Goal: Find specific page/section: Find specific page/section

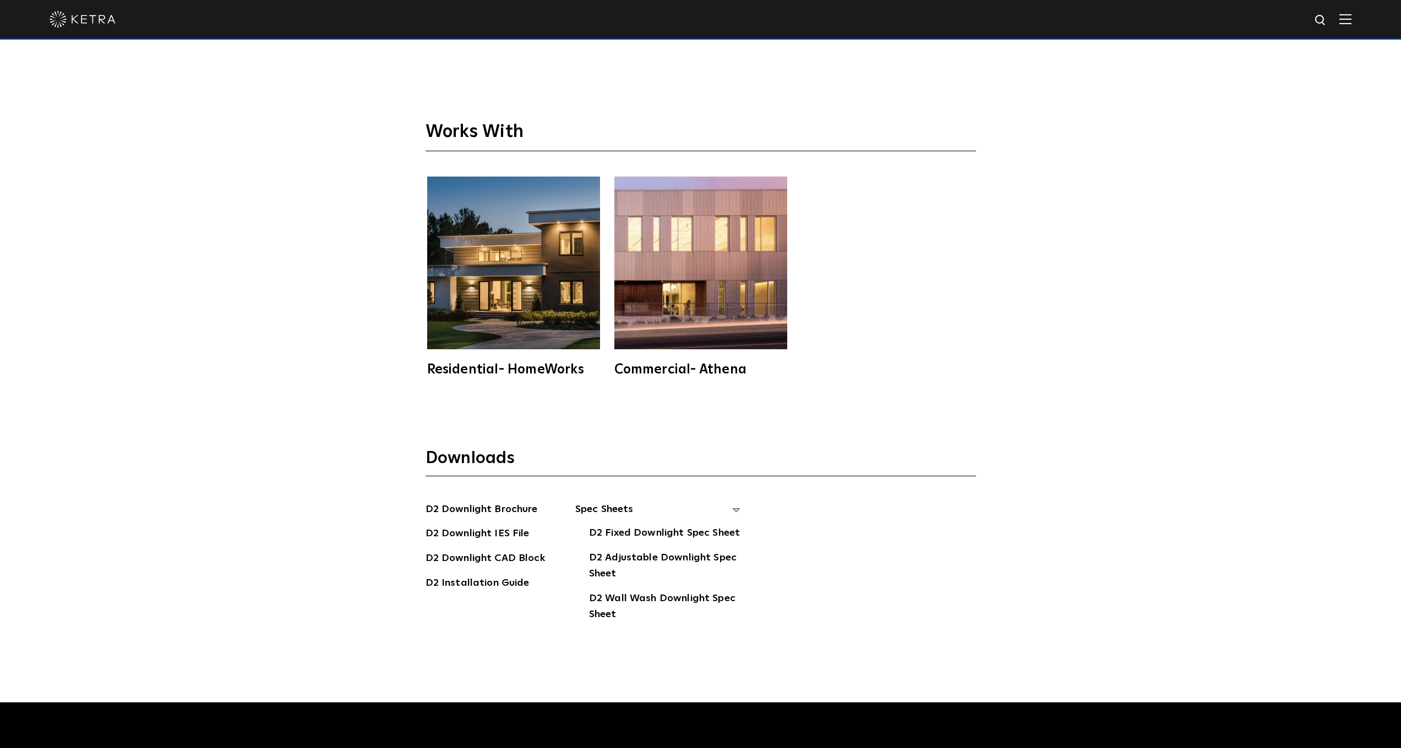
scroll to position [3352, 0]
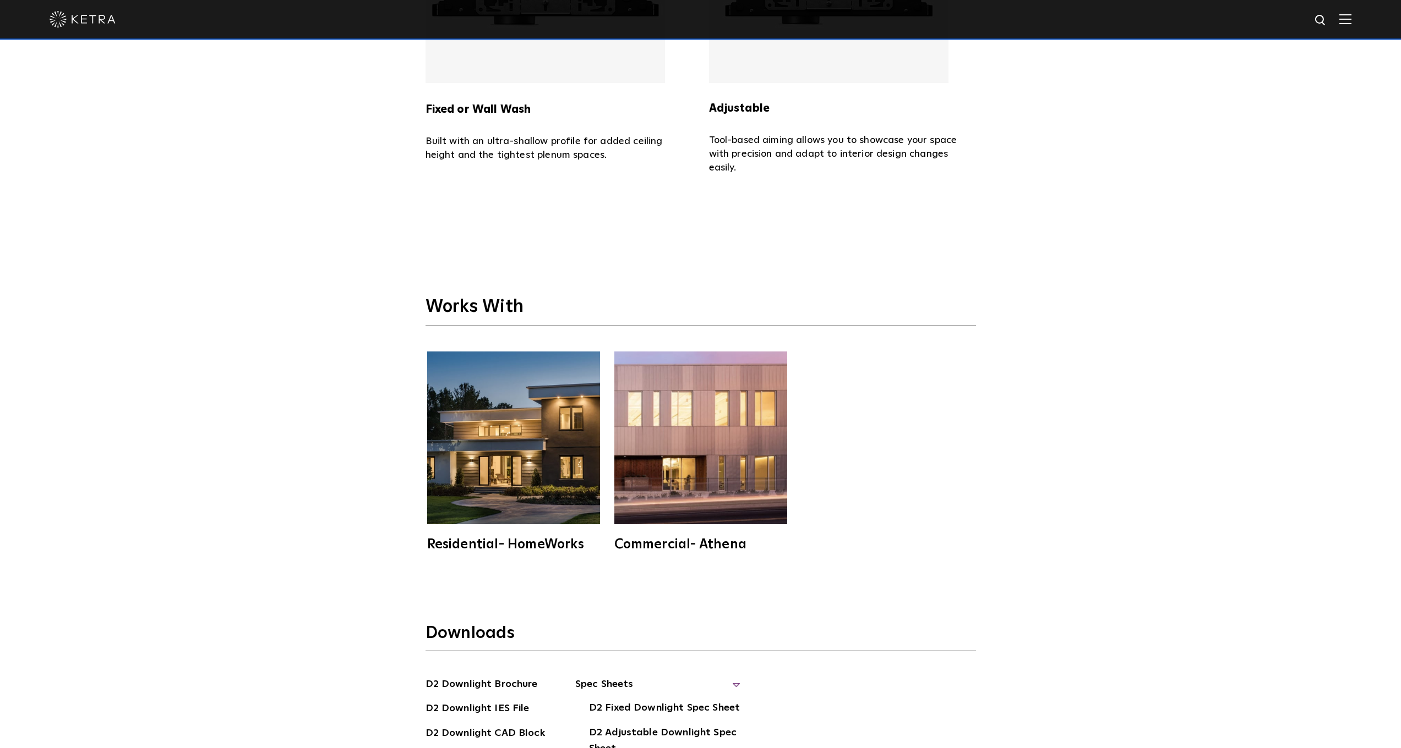
click at [1325, 19] on img at bounding box center [1321, 21] width 14 height 14
type input "lumaris tape light"
click at [1302, 20] on button "Search" at bounding box center [1294, 20] width 17 height 17
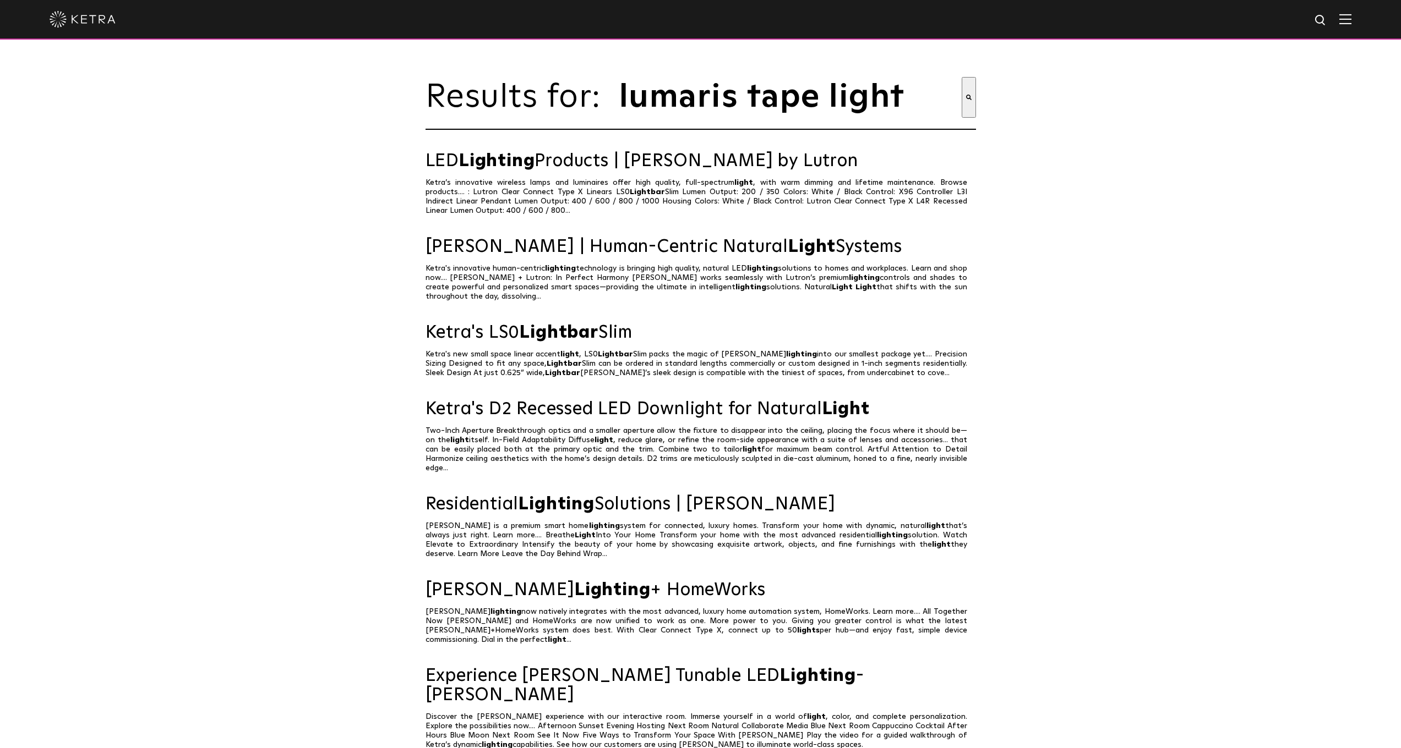
click at [1326, 26] on img at bounding box center [1321, 21] width 14 height 14
click at [1319, 19] on img at bounding box center [1315, 21] width 8 height 8
click at [1327, 20] on img at bounding box center [1321, 21] width 14 height 14
drag, startPoint x: 1241, startPoint y: 22, endPoint x: 1150, endPoint y: 28, distance: 91.5
click at [1150, 28] on div "lumaris tape light" at bounding box center [700, 20] width 1401 height 40
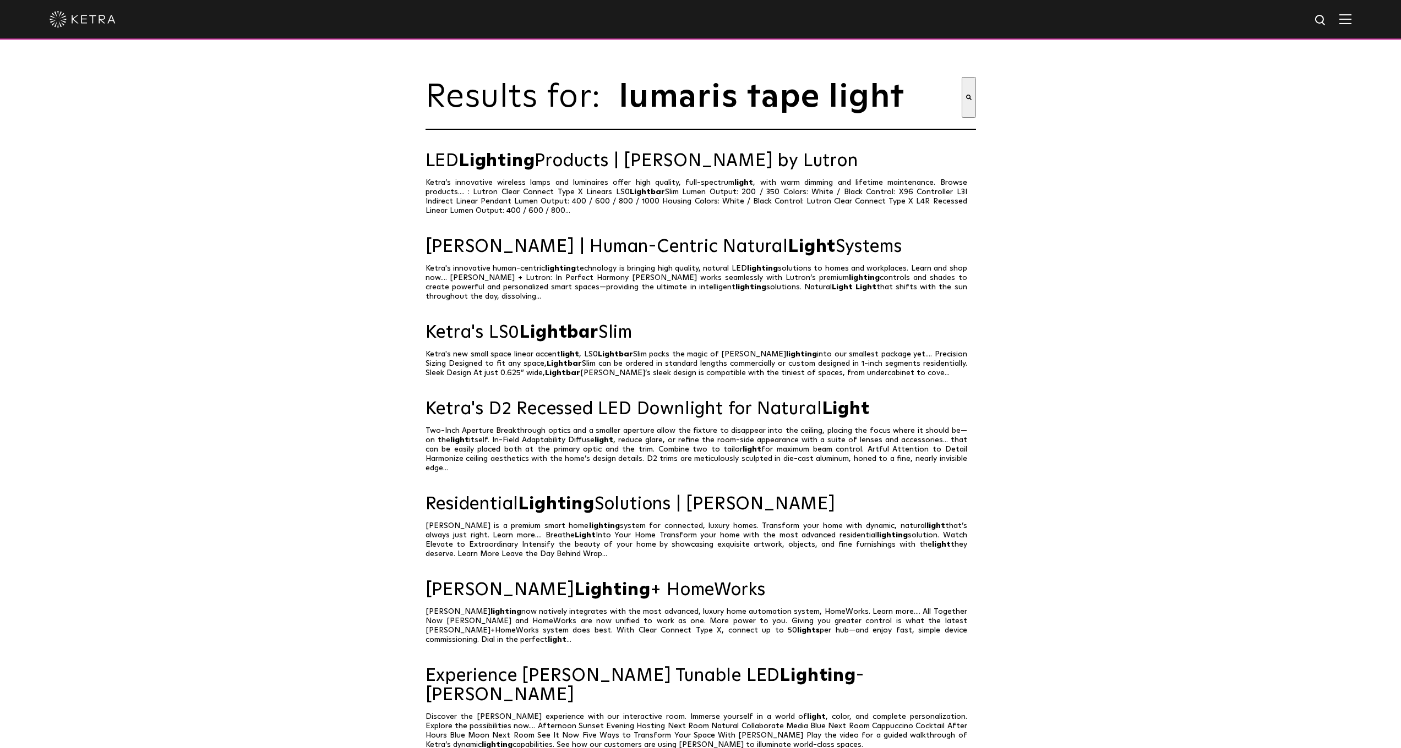
click at [1327, 22] on img at bounding box center [1321, 21] width 14 height 14
drag, startPoint x: 1266, startPoint y: 21, endPoint x: 1116, endPoint y: 20, distance: 150.2
click at [1116, 20] on div "lumaris tape lighlumaris" at bounding box center [700, 20] width 1401 height 40
type input "k"
click at [1324, 21] on div at bounding box center [700, 20] width 1401 height 40
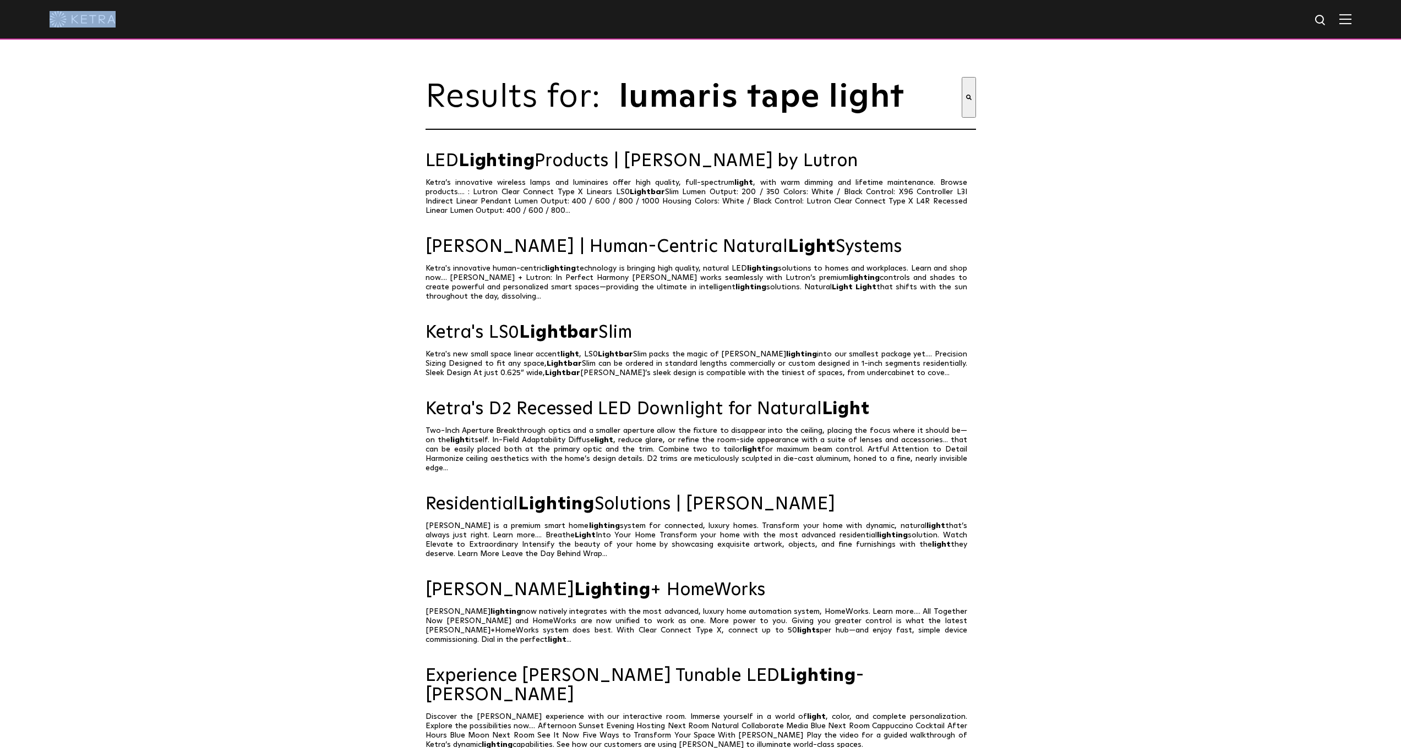
click at [1326, 21] on img at bounding box center [1321, 21] width 14 height 14
type input "lumarsis"
click at [1305, 20] on button "Search" at bounding box center [1297, 20] width 17 height 17
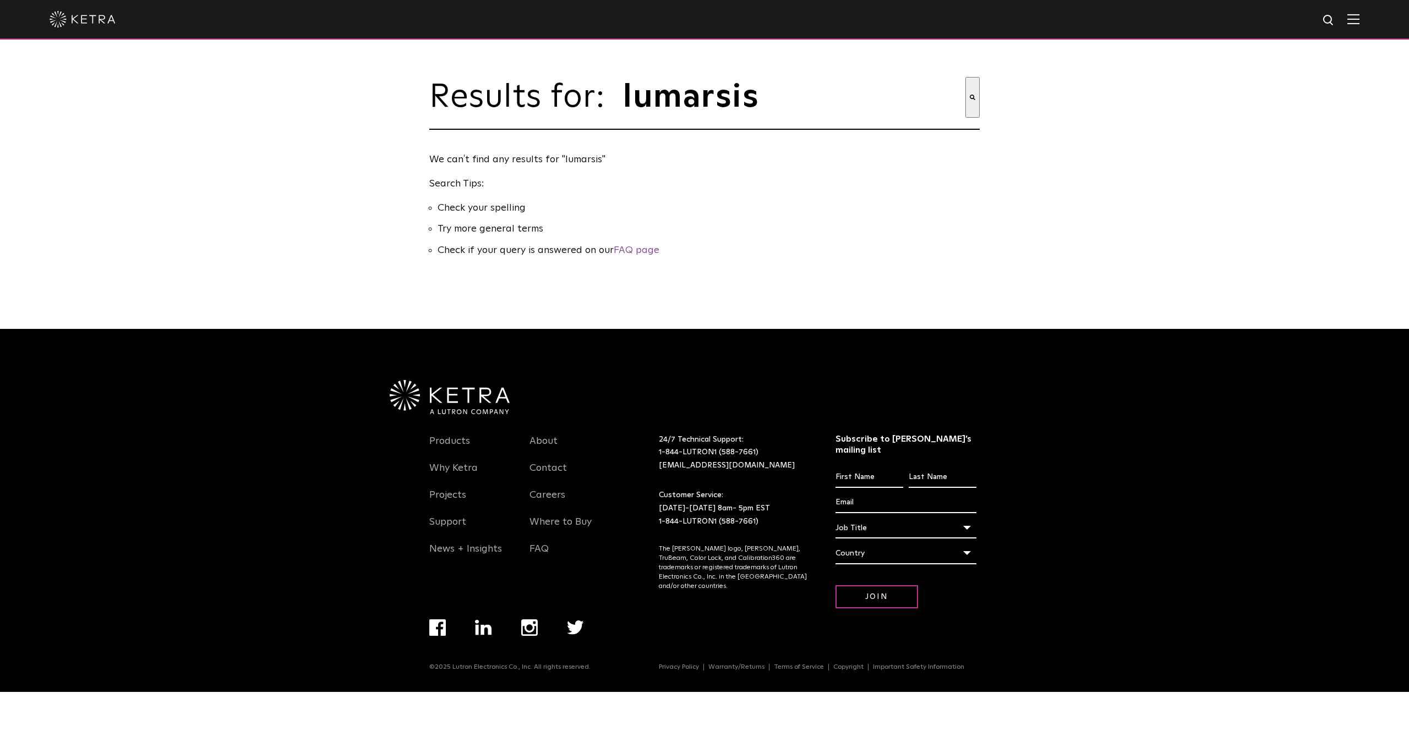
click at [1356, 18] on img at bounding box center [1353, 19] width 12 height 10
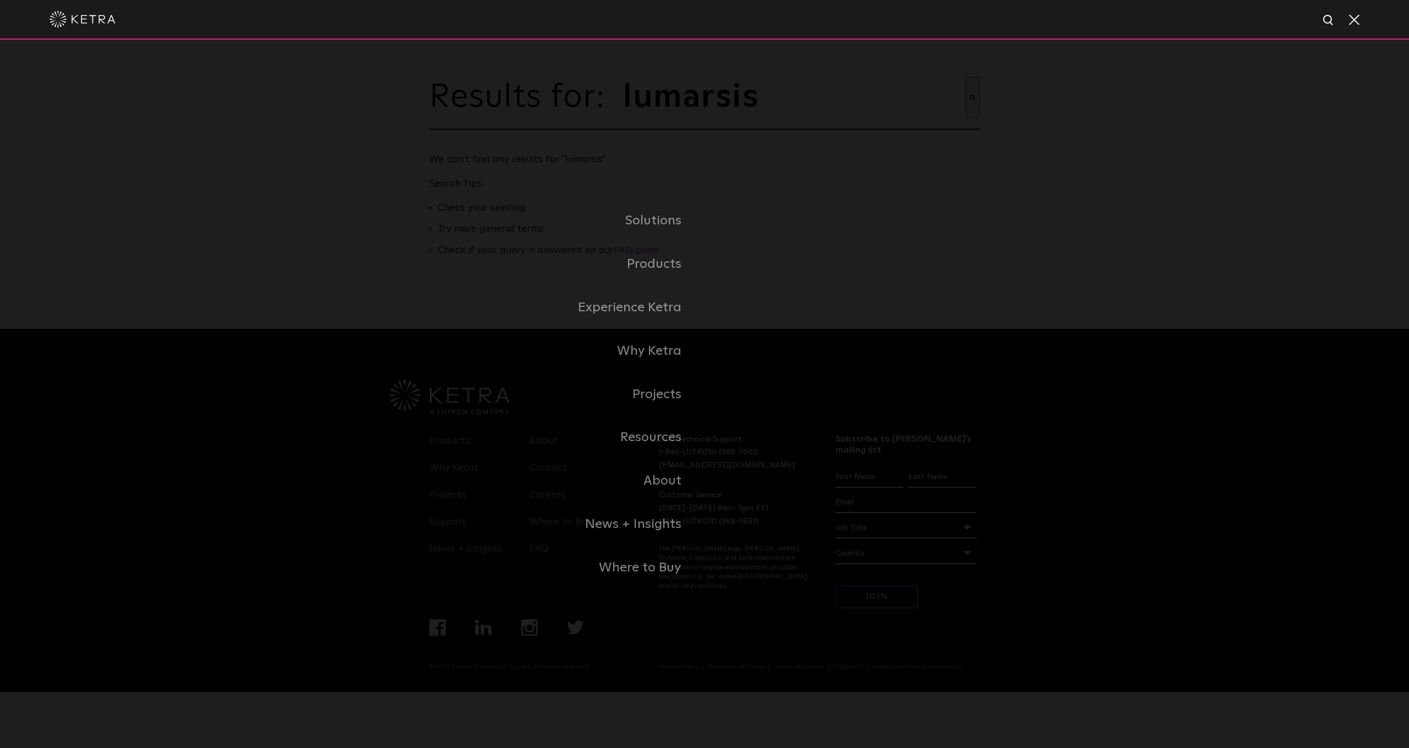
click at [1324, 24] on img at bounding box center [1329, 21] width 14 height 14
